Goal: Transaction & Acquisition: Purchase product/service

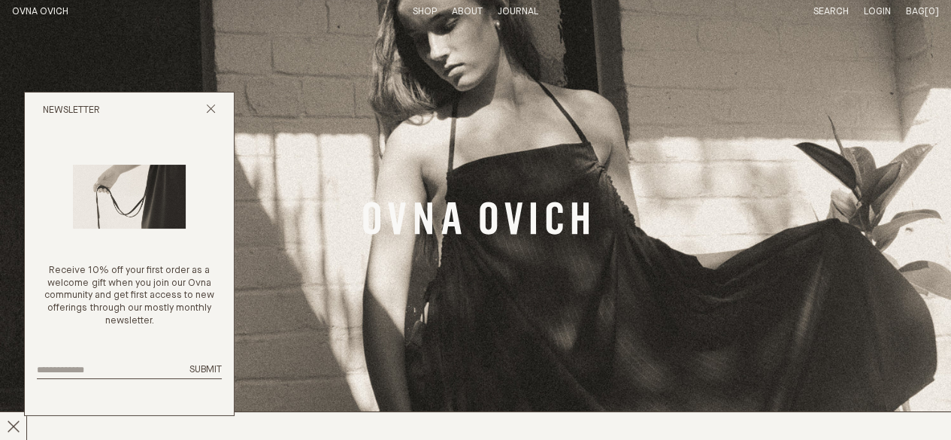
click at [210, 113] on icon "Close popup" at bounding box center [211, 109] width 10 height 10
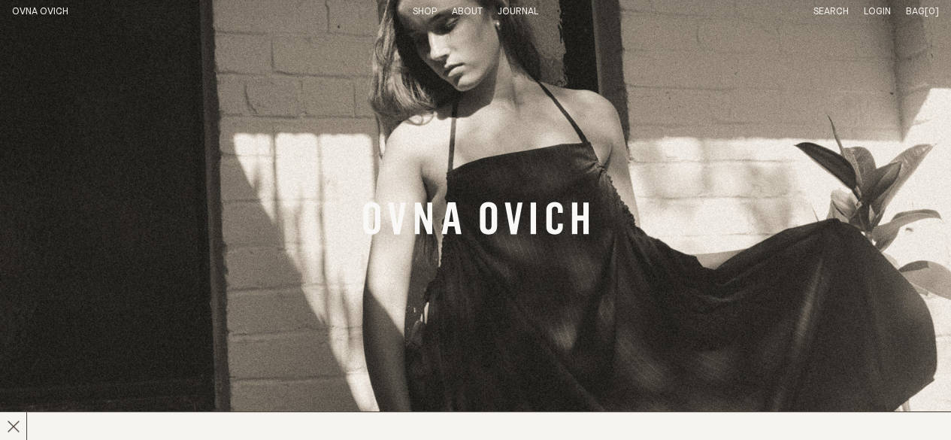
click at [51, 7] on link "OVNA OVICH" at bounding box center [40, 12] width 56 height 10
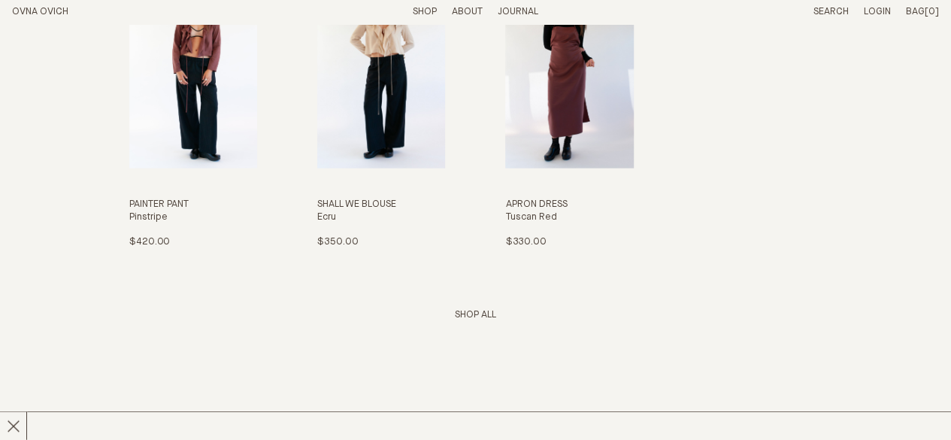
scroll to position [1729, 0]
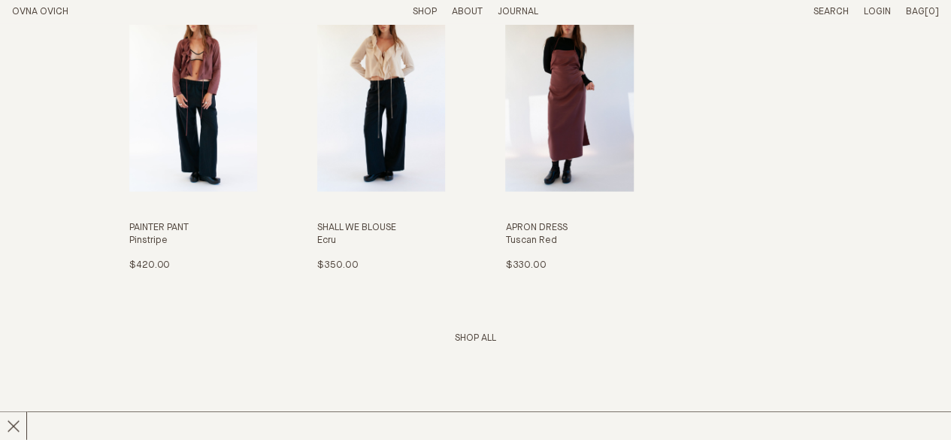
click at [472, 337] on link "Shop All" at bounding box center [475, 338] width 41 height 10
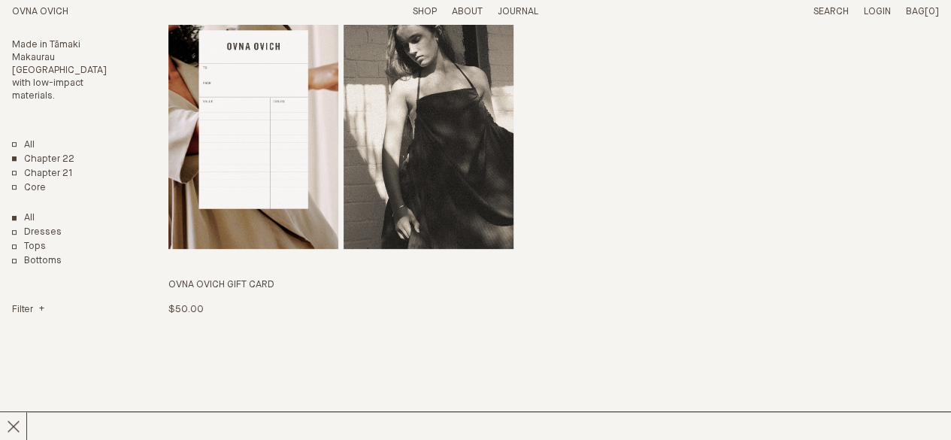
scroll to position [3157, 0]
